Goal: Navigation & Orientation: Find specific page/section

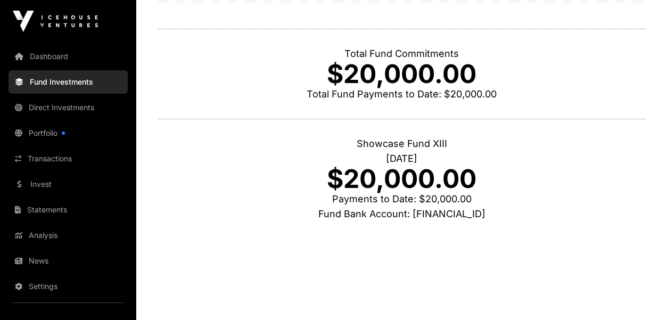
scroll to position [309, 0]
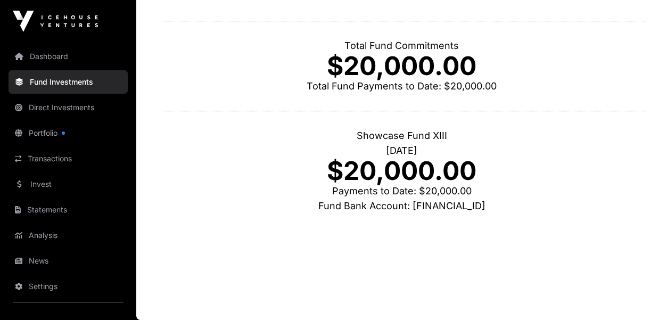
click at [68, 61] on link "Dashboard" at bounding box center [68, 56] width 119 height 23
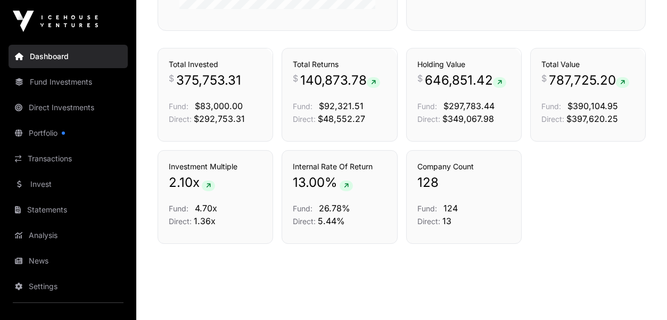
scroll to position [754, 0]
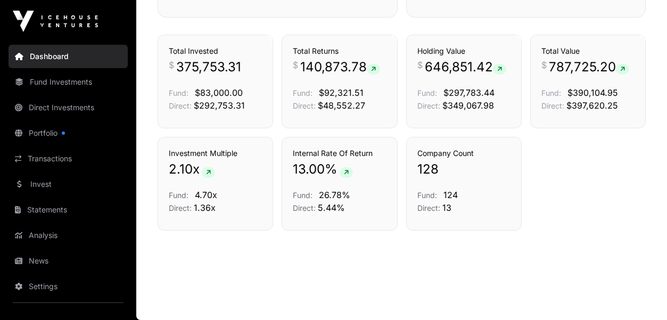
click at [61, 109] on link "Direct Investments" at bounding box center [68, 107] width 119 height 23
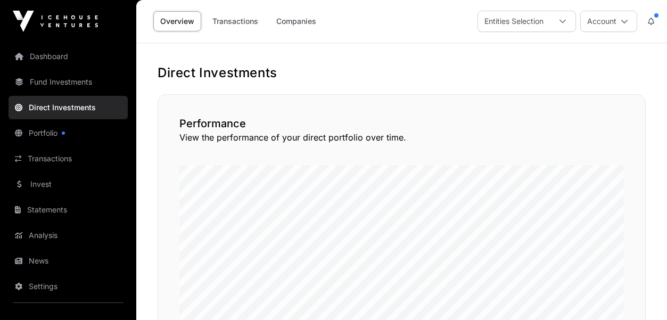
click at [237, 23] on link "Transactions" at bounding box center [235, 21] width 60 height 20
click at [291, 24] on link "Companies" at bounding box center [296, 21] width 54 height 20
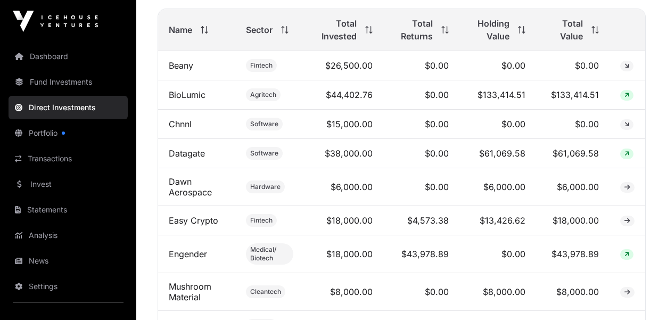
scroll to position [383, 0]
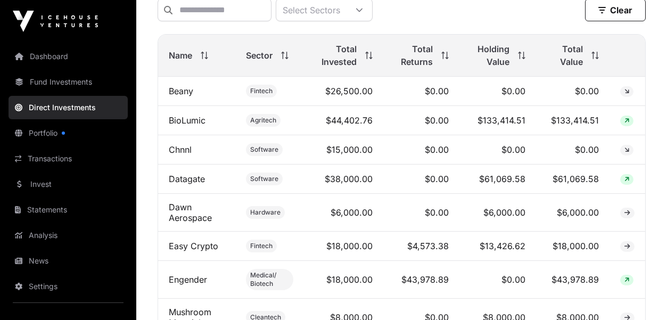
click at [187, 93] on link "Beany" at bounding box center [181, 91] width 24 height 11
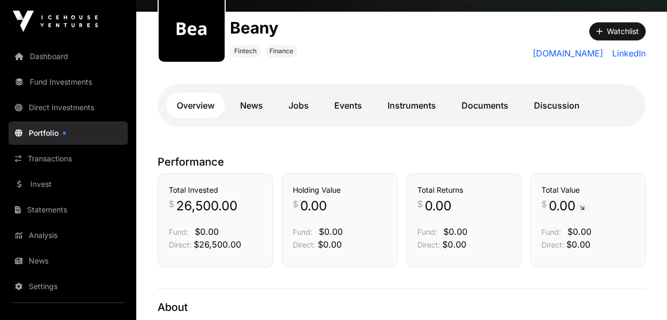
scroll to position [117, 0]
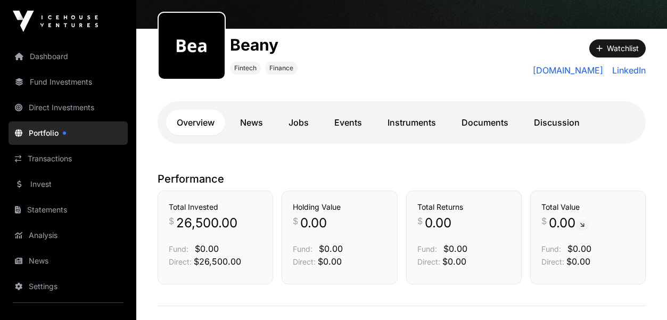
click at [258, 122] on link "News" at bounding box center [251, 123] width 44 height 26
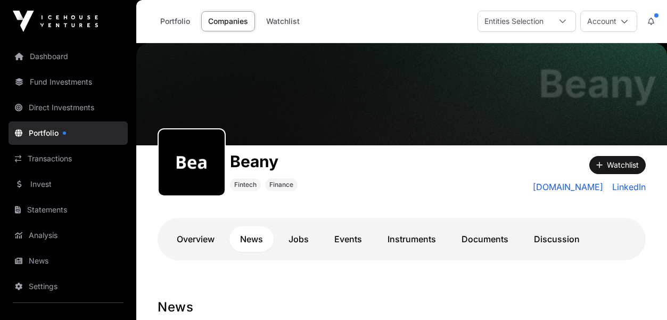
click at [64, 59] on link "Dashboard" at bounding box center [68, 56] width 119 height 23
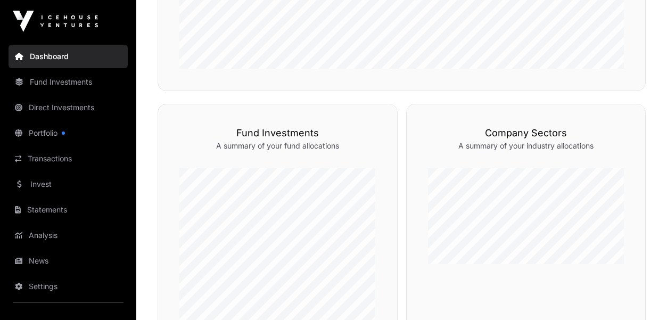
scroll to position [397, 0]
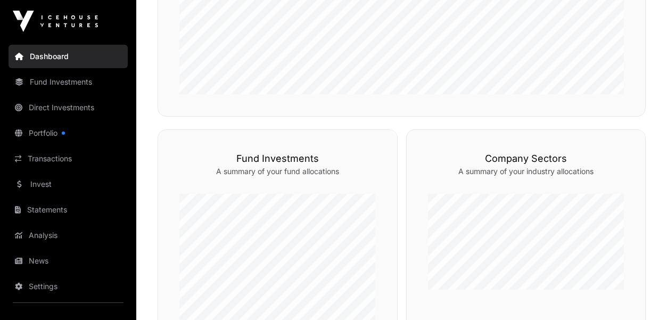
click at [68, 86] on link "Fund Investments" at bounding box center [68, 81] width 119 height 23
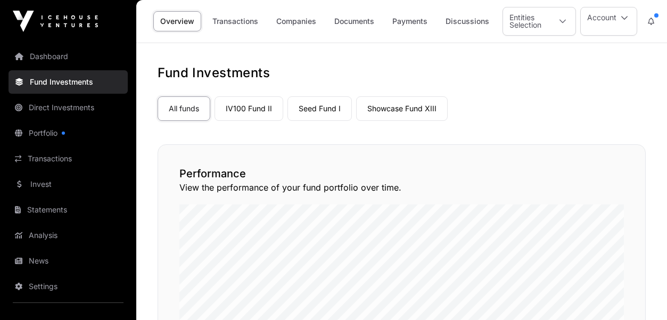
click at [394, 110] on link "Showcase Fund XIII" at bounding box center [402, 108] width 92 height 24
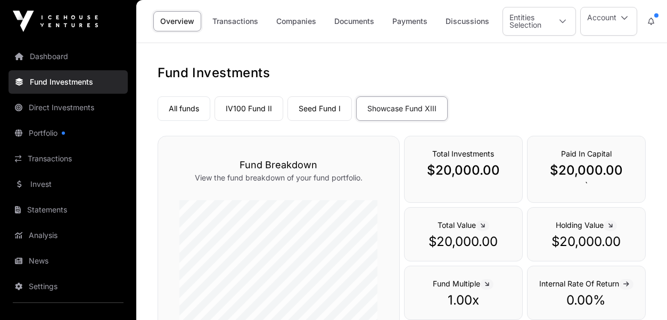
click at [287, 20] on link "Companies" at bounding box center [296, 21] width 54 height 20
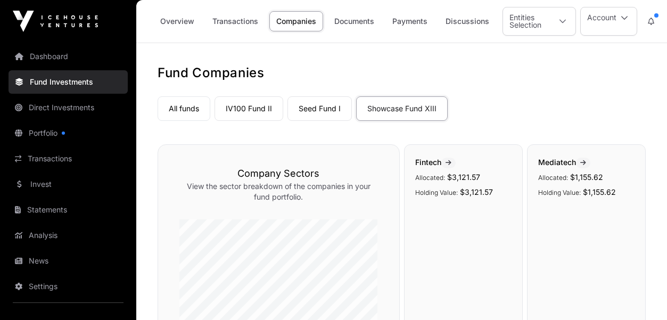
click at [54, 62] on link "Dashboard" at bounding box center [68, 56] width 119 height 23
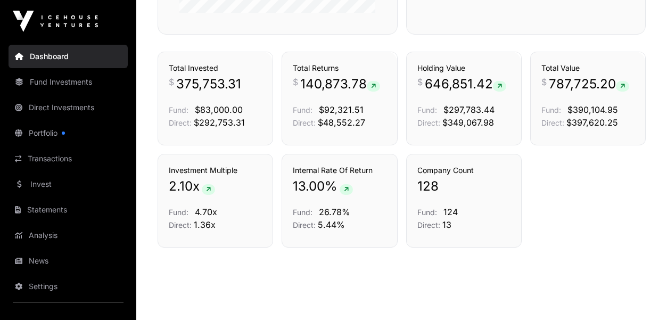
scroll to position [741, 0]
